Goal: Find specific page/section: Find specific page/section

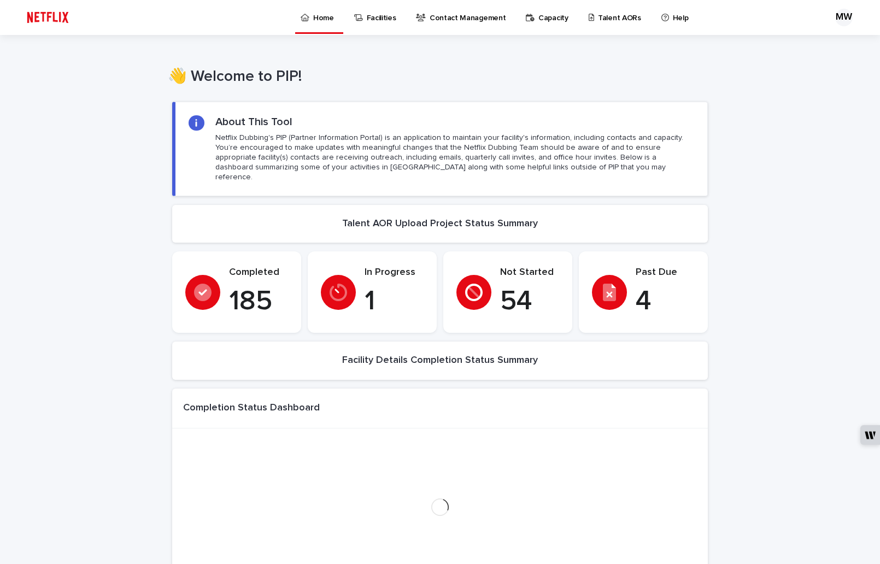
click at [588, 17] on div "Talent AORs" at bounding box center [617, 11] width 59 height 23
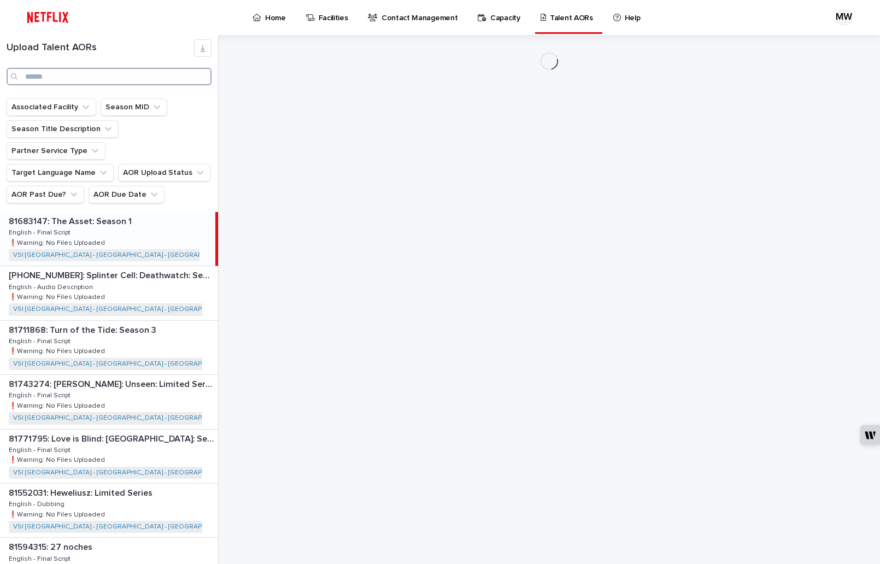
click at [44, 74] on input "Search" at bounding box center [109, 76] width 205 height 17
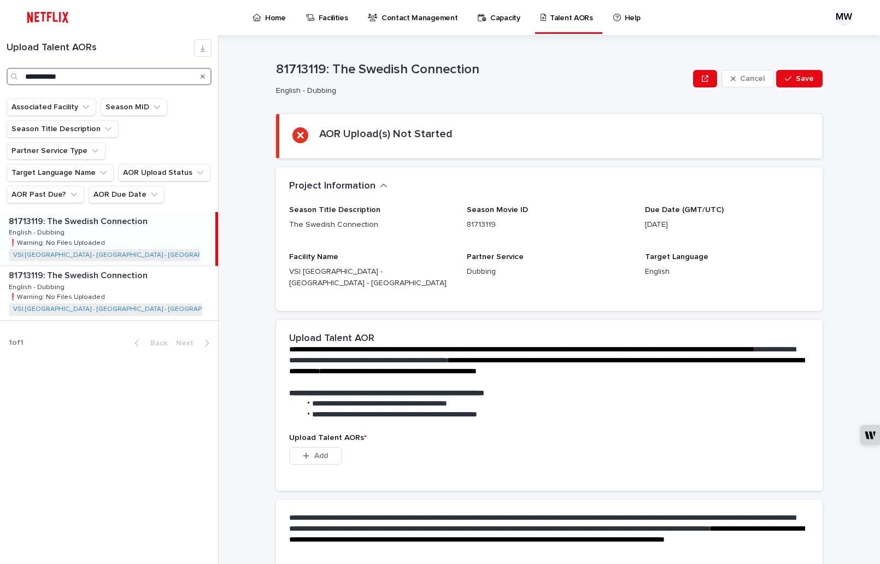
type input "**********"
click at [116, 225] on div "81713119: The Swedish Connection 81713119: The Swedish Connection English - Dub…" at bounding box center [107, 239] width 215 height 54
click at [114, 266] on div "81713119: The Swedish Connection 81713119: The Swedish Connection English - Dub…" at bounding box center [109, 293] width 218 height 54
click at [114, 224] on div "81713119: The Swedish Connection 81713119: The Swedish Connection English - Dub…" at bounding box center [109, 239] width 218 height 54
